Goal: Task Accomplishment & Management: Complete application form

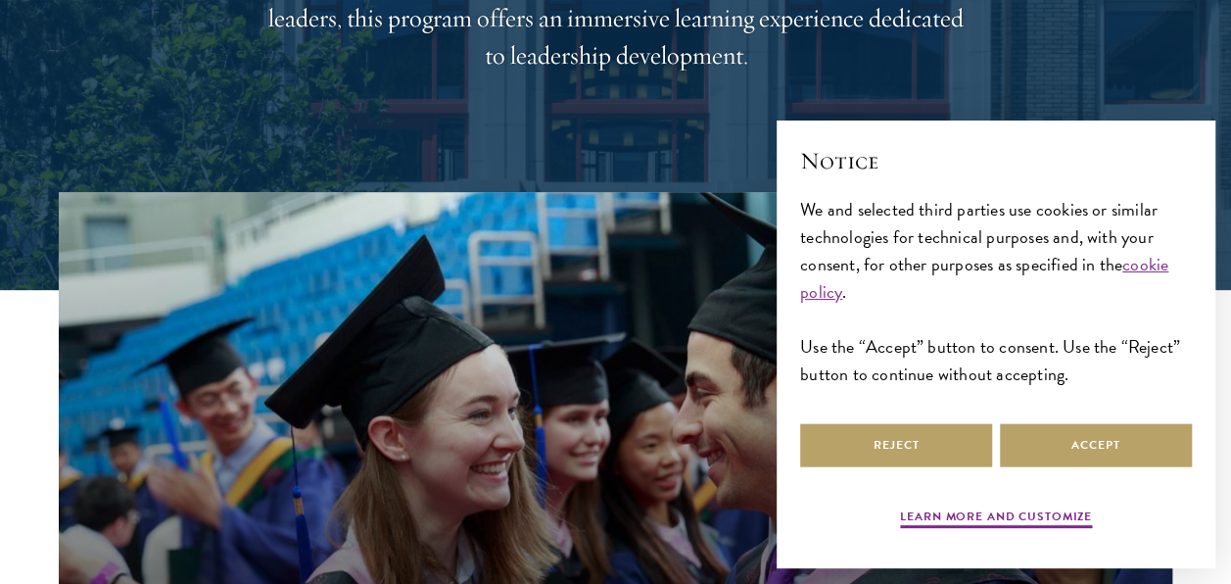
scroll to position [392, 0]
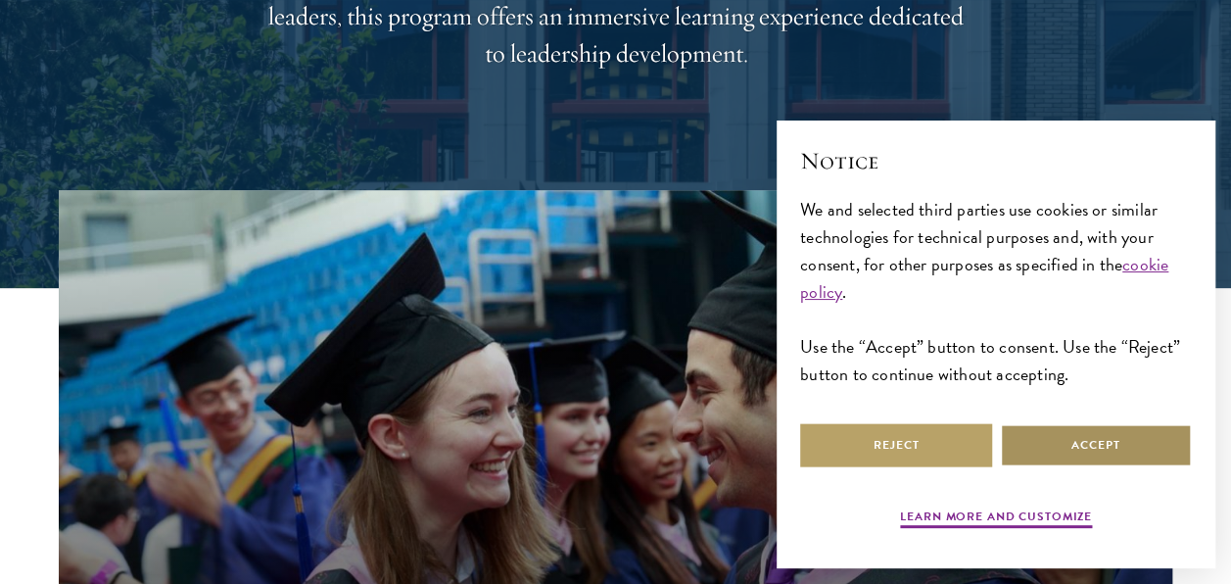
click at [1036, 450] on button "Accept" at bounding box center [1096, 445] width 192 height 44
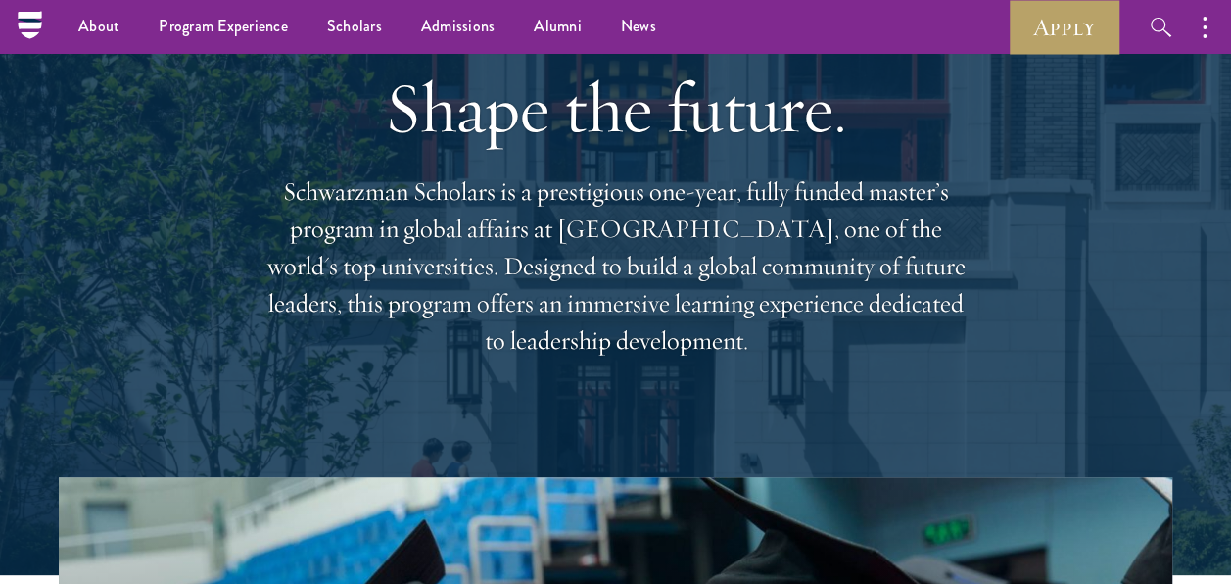
scroll to position [0, 0]
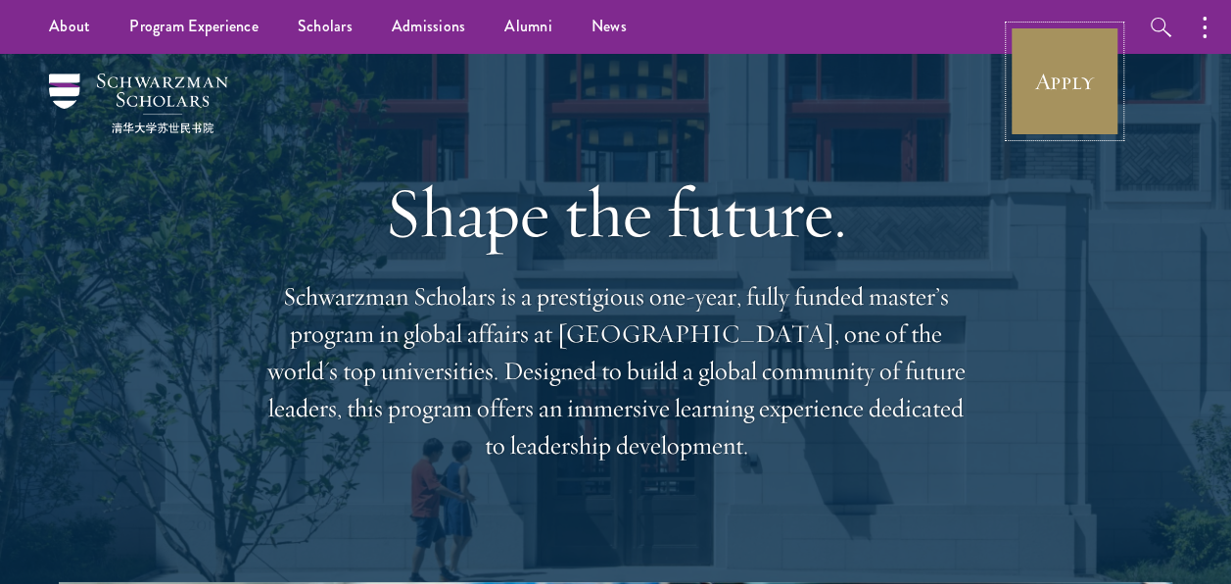
click at [1105, 95] on link "Apply" at bounding box center [1065, 81] width 110 height 110
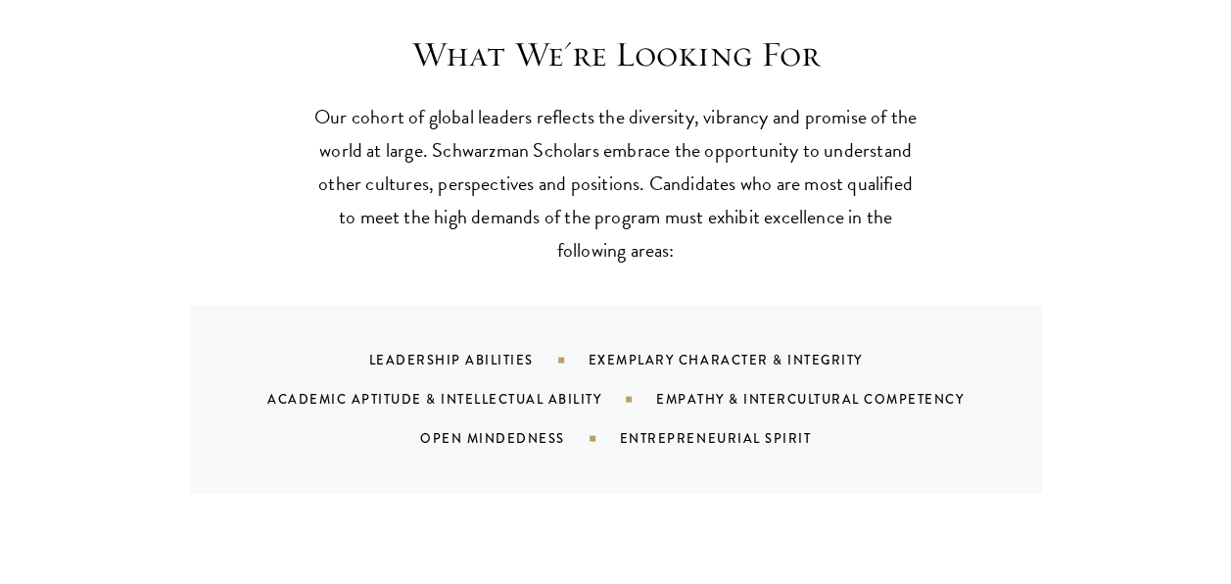
scroll to position [1860, 0]
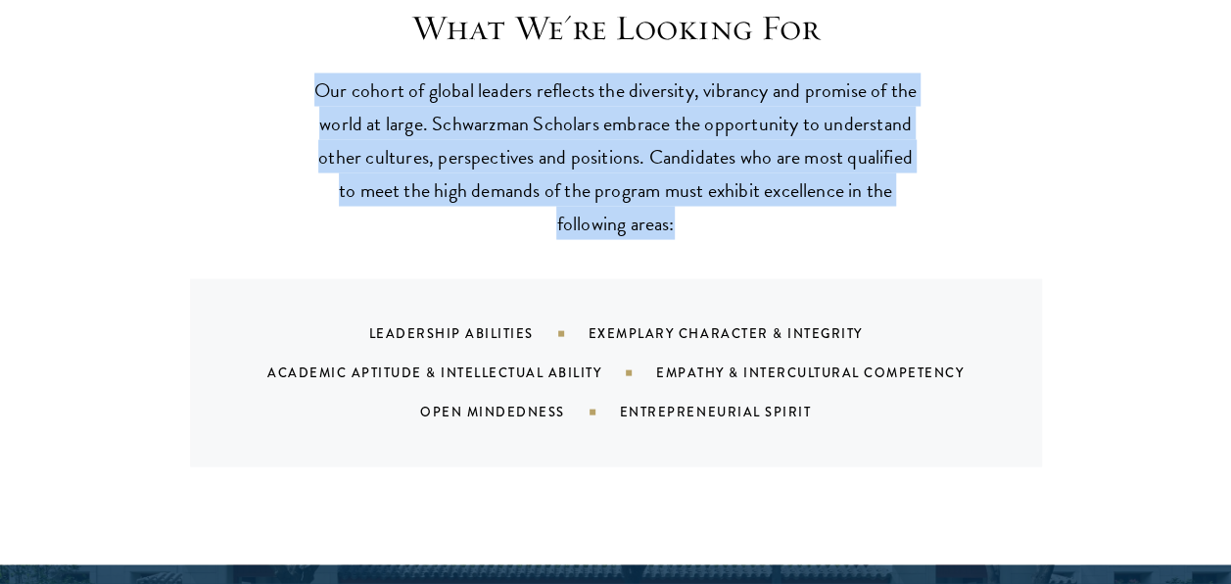
drag, startPoint x: 311, startPoint y: 85, endPoint x: 677, endPoint y: 236, distance: 395.1
click at [677, 236] on p "Our cohort of global leaders reflects the diversity, vibrancy and promise of th…" at bounding box center [615, 156] width 607 height 166
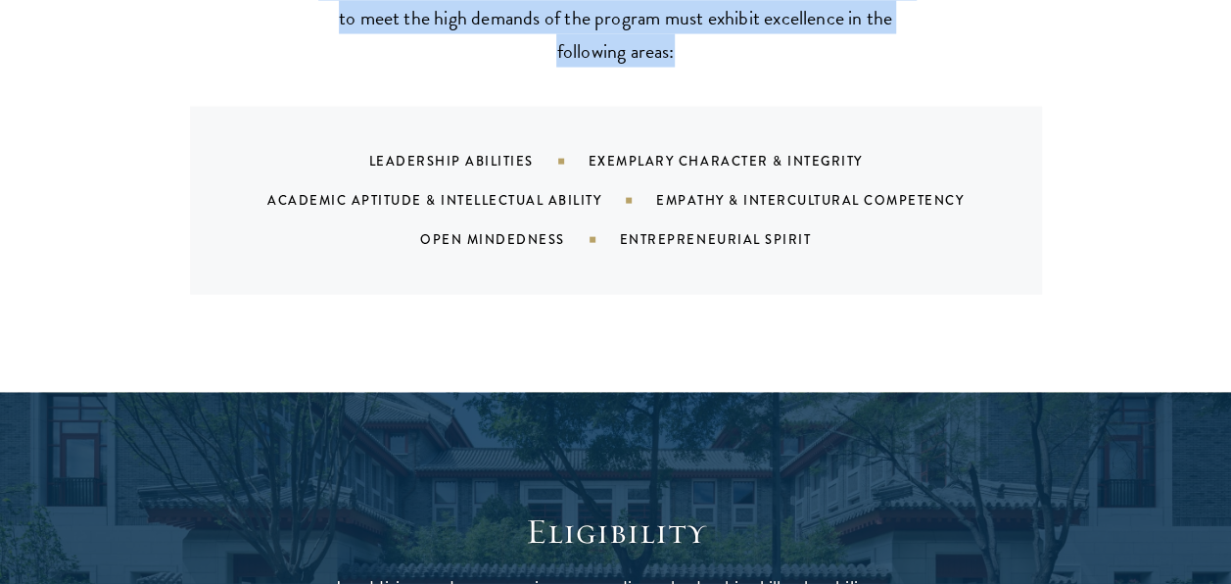
scroll to position [2056, 0]
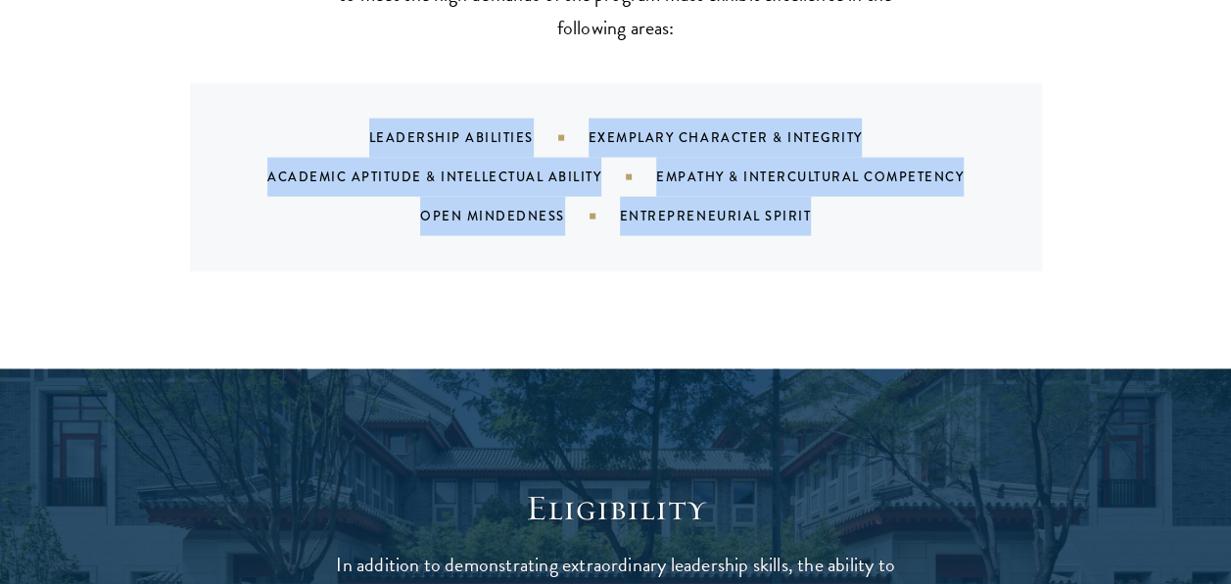
drag, startPoint x: 366, startPoint y: 129, endPoint x: 961, endPoint y: 228, distance: 602.5
click at [961, 228] on div "Leadership Abilities Exemplary Character & Integrity Academic Aptitude & Intell…" at bounding box center [640, 177] width 805 height 118
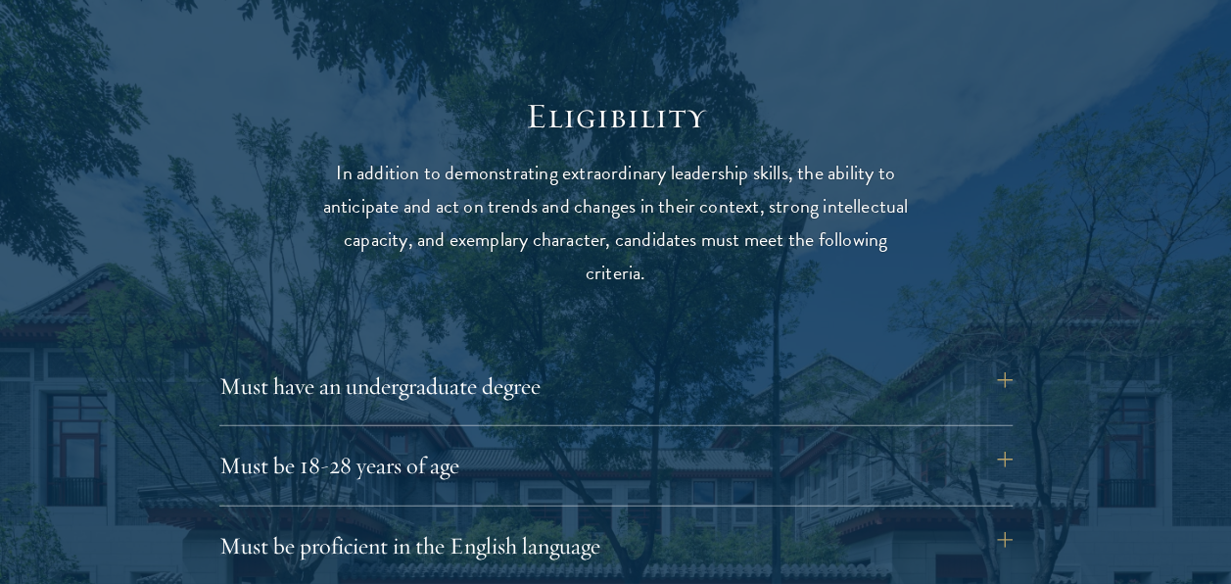
scroll to position [2546, 0]
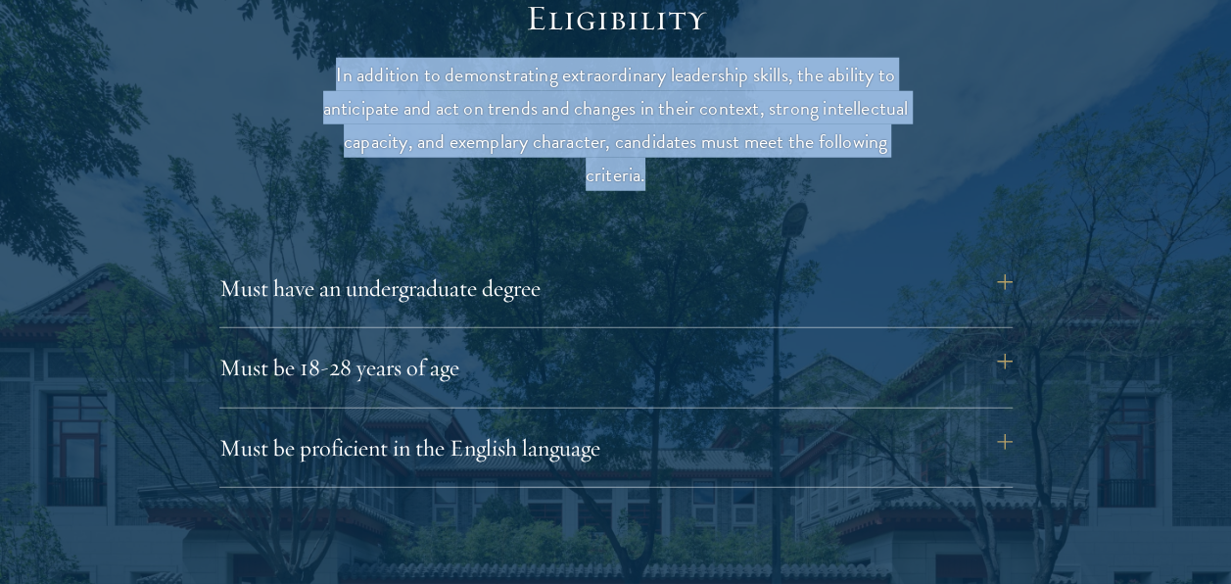
drag, startPoint x: 333, startPoint y: 73, endPoint x: 924, endPoint y: 178, distance: 600.6
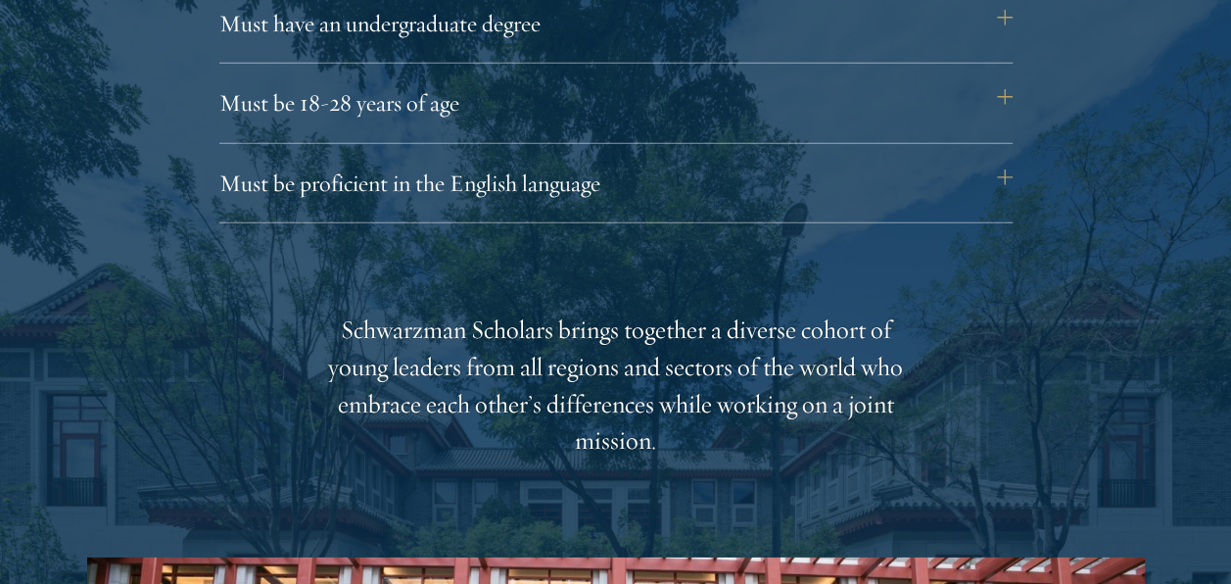
scroll to position [2840, 0]
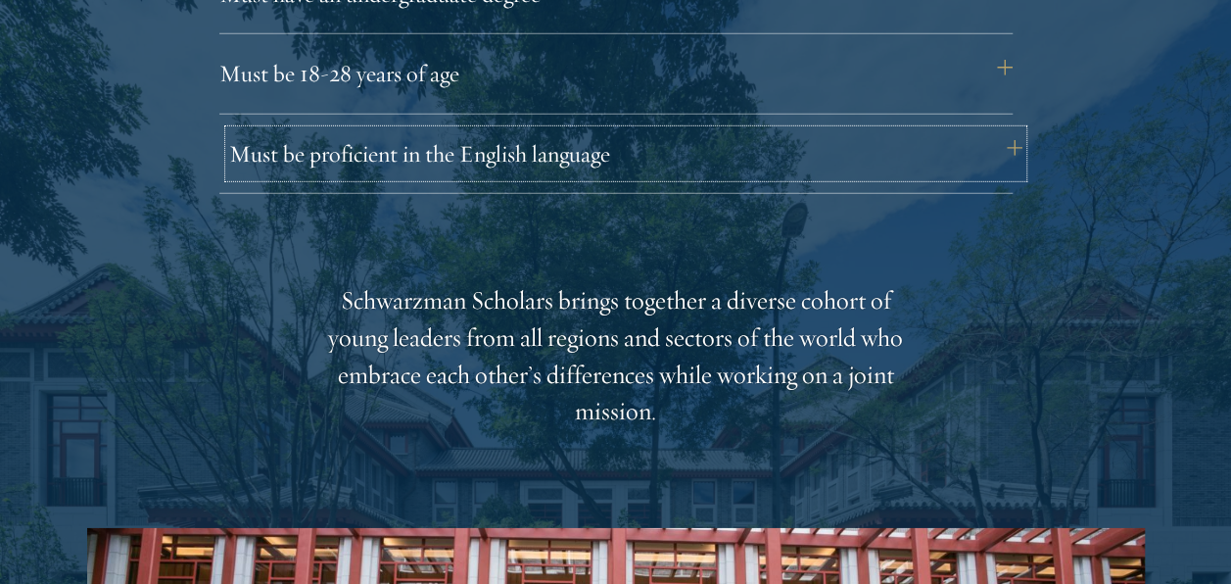
click at [1001, 145] on button "Must be proficient in the English language" at bounding box center [625, 153] width 793 height 47
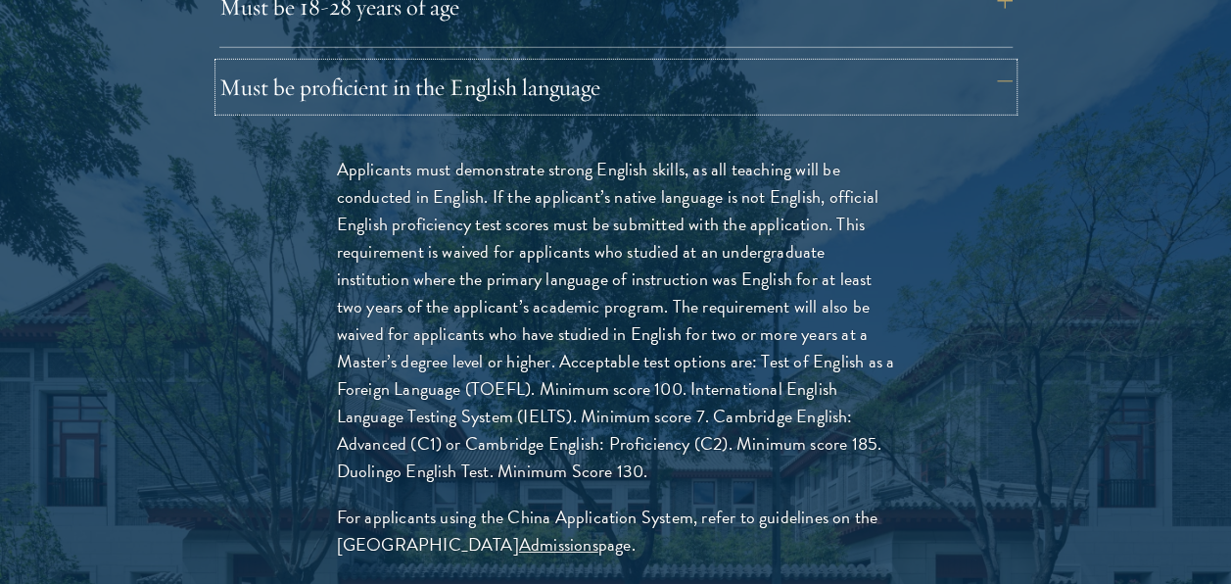
scroll to position [2938, 0]
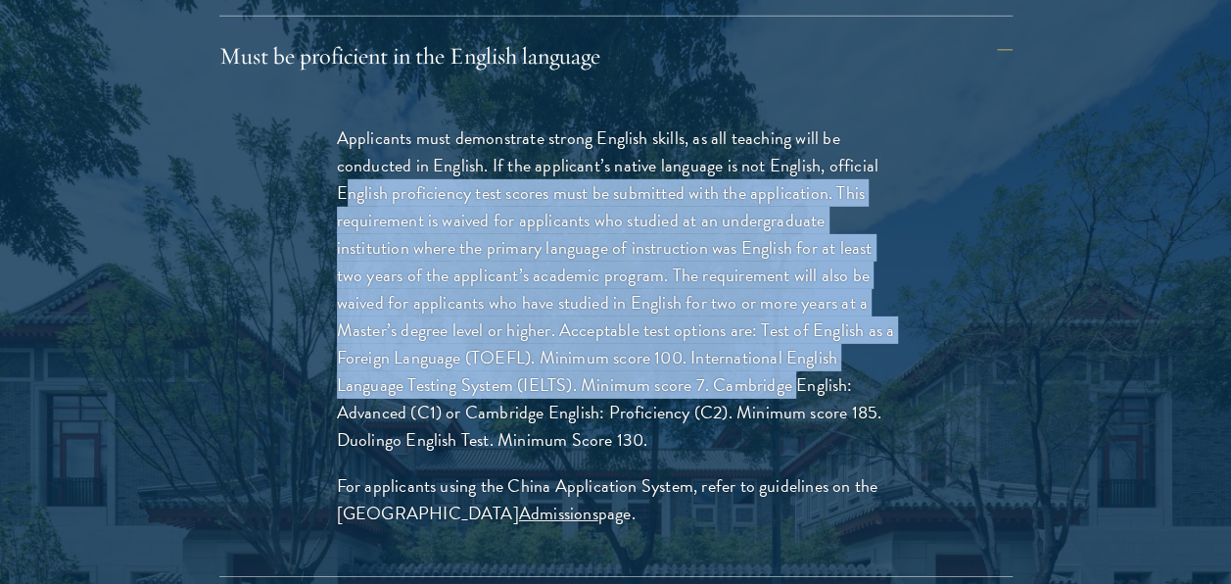
drag, startPoint x: 343, startPoint y: 190, endPoint x: 795, endPoint y: 390, distance: 494.5
click at [795, 390] on p "Applicants must demonstrate strong English skills, as all teaching will be cond…" at bounding box center [616, 289] width 558 height 330
drag, startPoint x: 795, startPoint y: 390, endPoint x: 768, endPoint y: 380, distance: 29.1
click at [783, 392] on p "Applicants must demonstrate strong English skills, as all teaching will be cond…" at bounding box center [616, 289] width 558 height 330
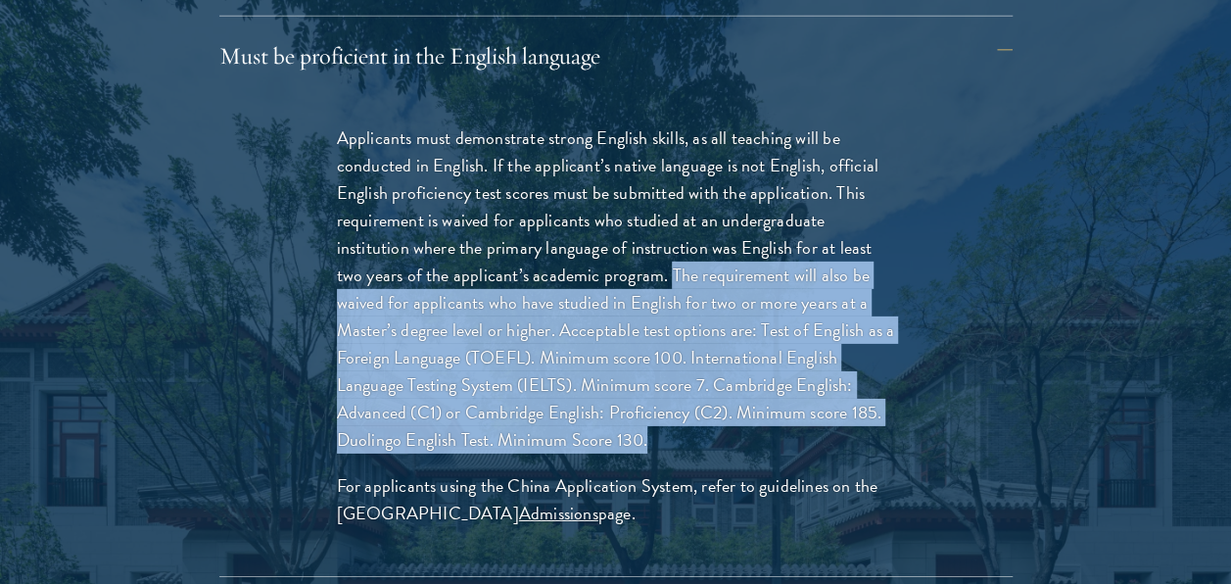
drag, startPoint x: 668, startPoint y: 270, endPoint x: 682, endPoint y: 448, distance: 178.7
click at [682, 448] on p "Applicants must demonstrate strong English skills, as all teaching will be cond…" at bounding box center [616, 289] width 558 height 330
click at [649, 431] on p "Applicants must demonstrate strong English skills, as all teaching will be cond…" at bounding box center [616, 289] width 558 height 330
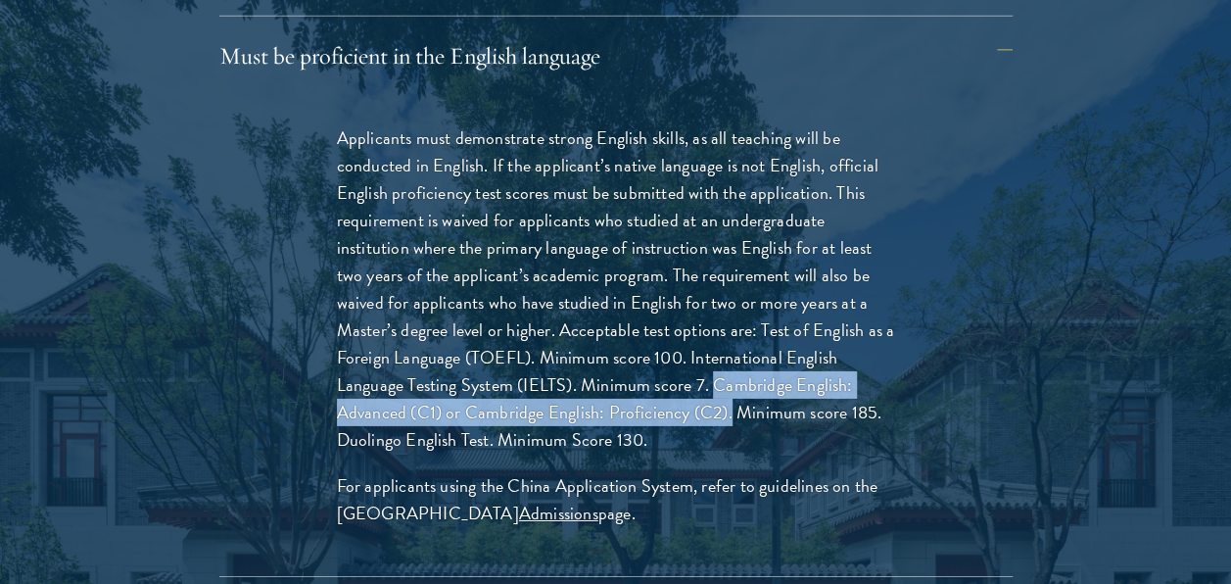
drag, startPoint x: 711, startPoint y: 384, endPoint x: 728, endPoint y: 411, distance: 32.1
click at [728, 411] on p "Applicants must demonstrate strong English skills, as all teaching will be cond…" at bounding box center [616, 289] width 558 height 330
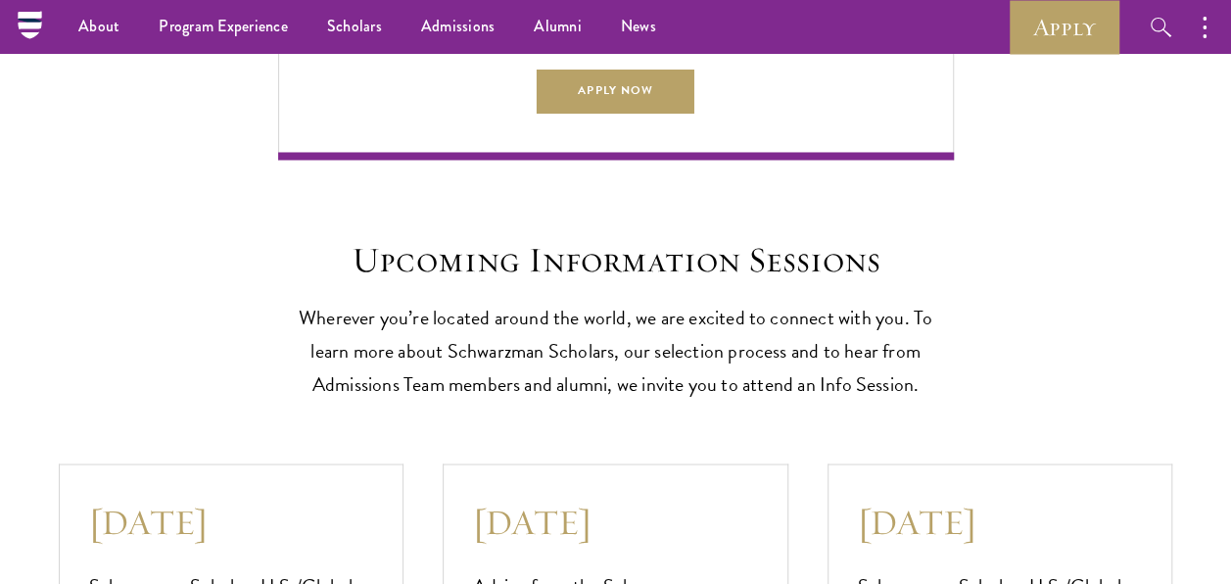
scroll to position [5288, 0]
click at [633, 113] on link "Apply Now" at bounding box center [615, 91] width 157 height 44
